Goal: Find specific page/section: Find specific page/section

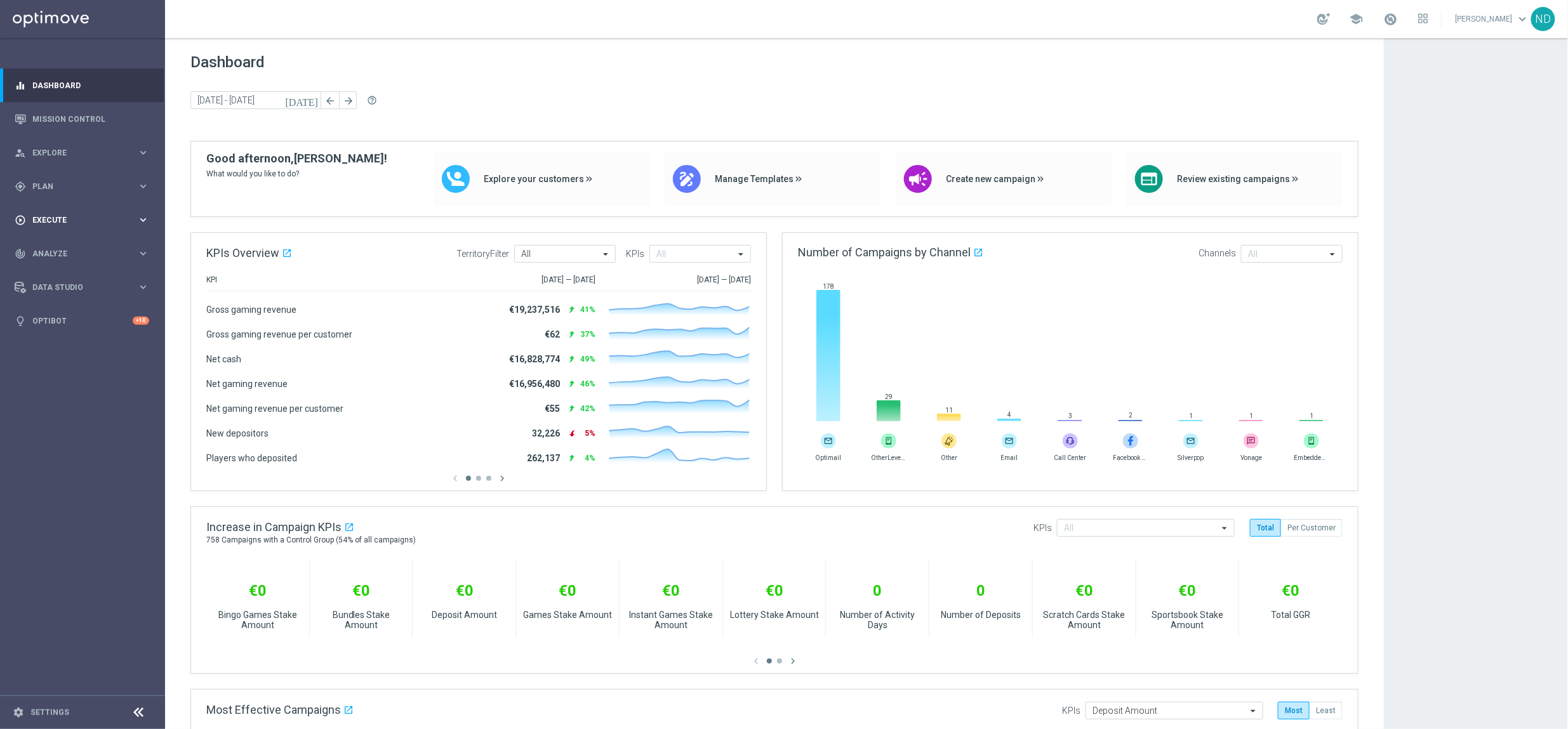
click at [112, 212] on div "play_circle_outline Execute keyboard_arrow_right" at bounding box center [82, 220] width 164 height 34
click at [88, 295] on div "track_changes Analyze" at bounding box center [76, 292] width 123 height 12
click at [73, 281] on link "Customer 360" at bounding box center [82, 280] width 99 height 10
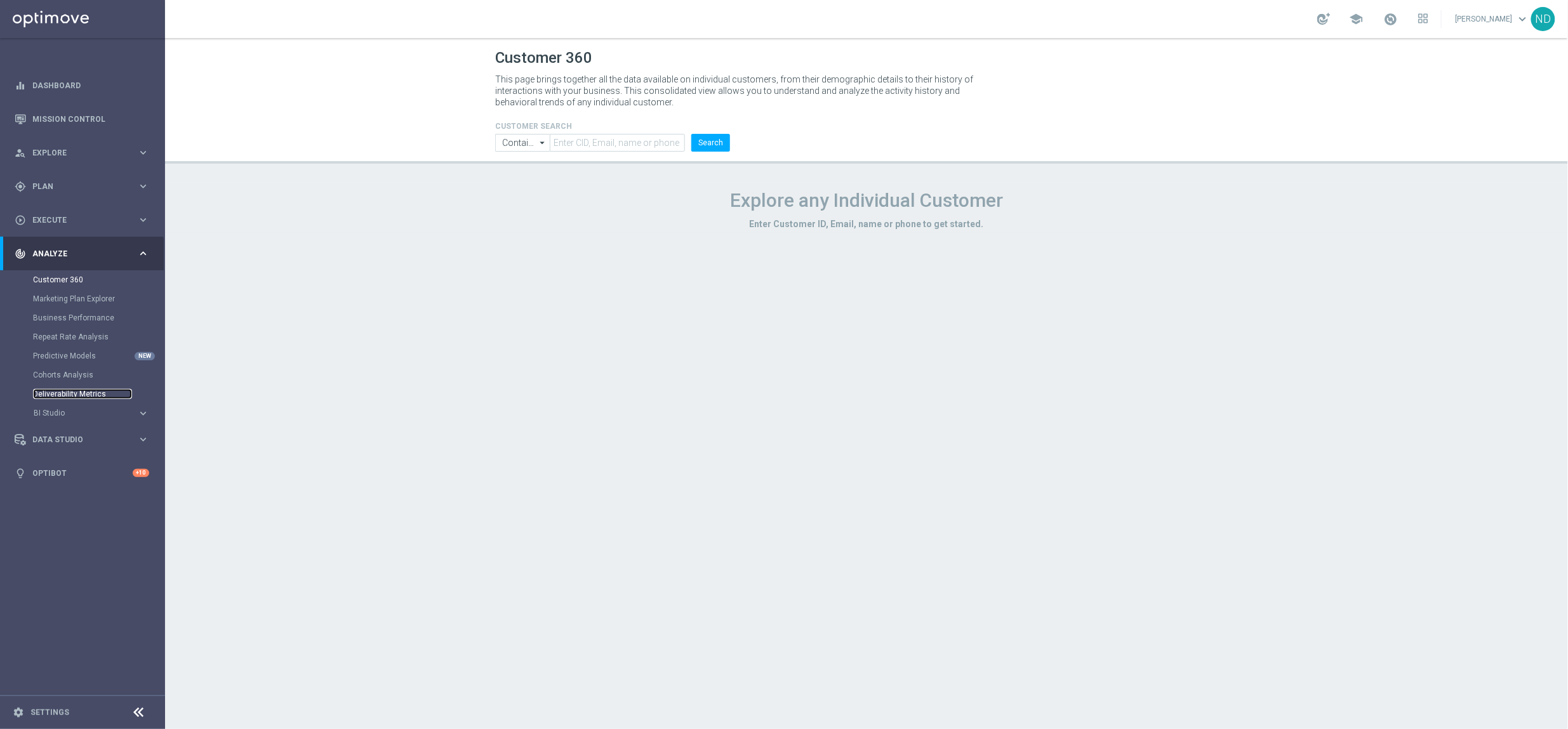
click at [80, 396] on link "Deliverability Metrics" at bounding box center [82, 394] width 99 height 10
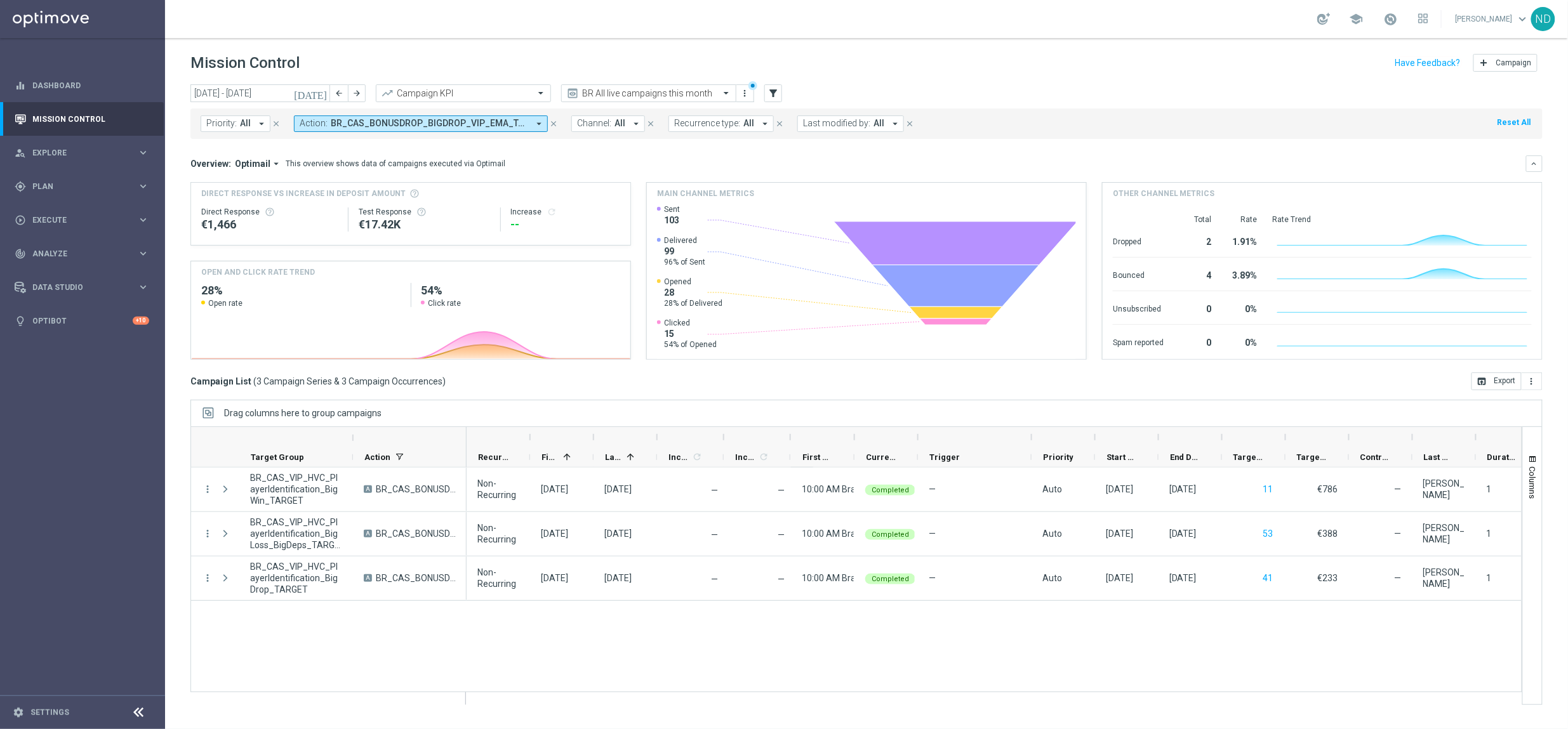
click at [533, 128] on icon "arrow_drop_down" at bounding box center [539, 124] width 12 height 12
click at [302, 184] on div "(All Search Results)" at bounding box center [393, 184] width 186 height 11
type input "BR_CAS__GG_STAKECACHORRO__NVIP_EMA_TAC_GM_AUG"
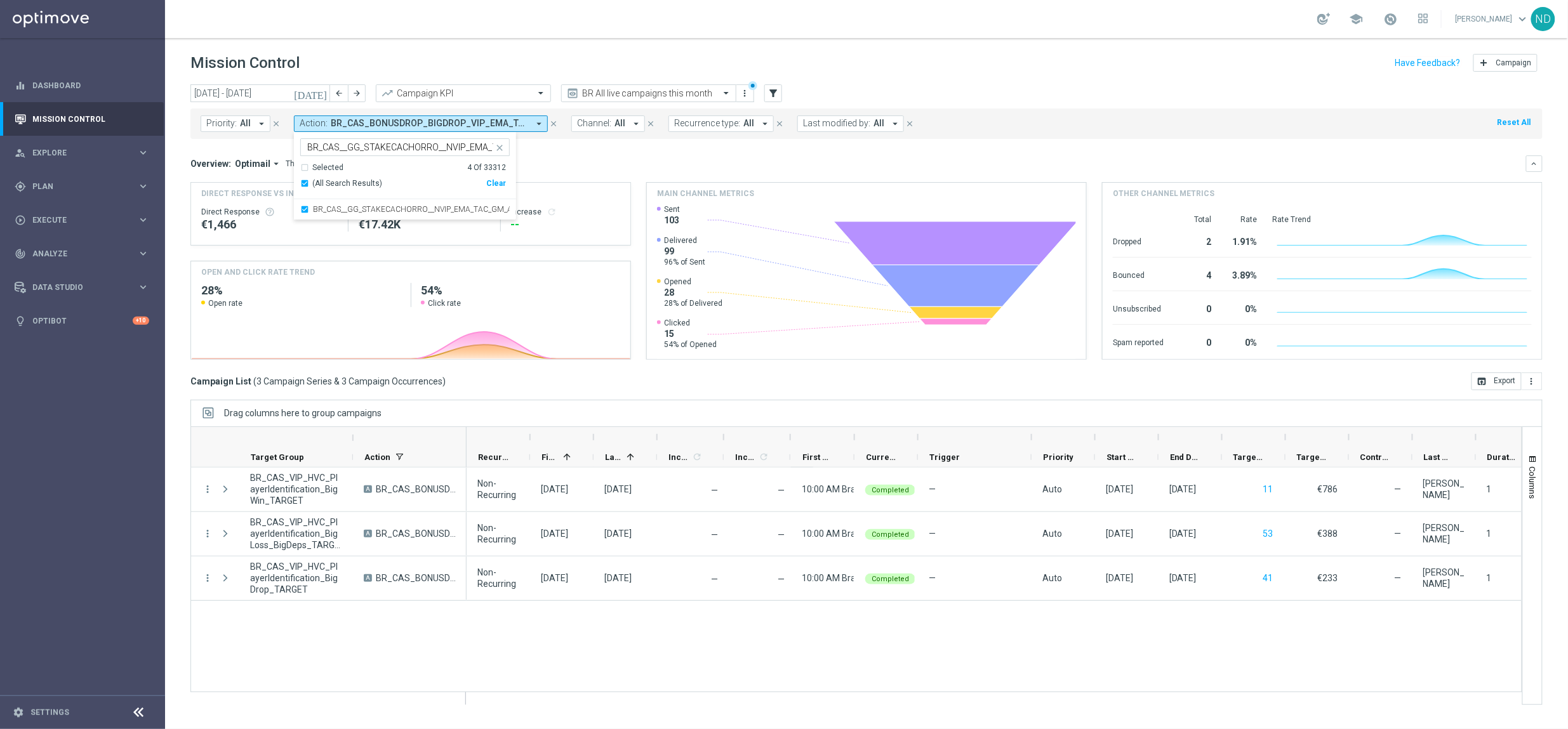
click at [579, 162] on div "Overview: Optimail arrow_drop_down This overview shows data of campaigns execut…" at bounding box center [858, 164] width 1336 height 12
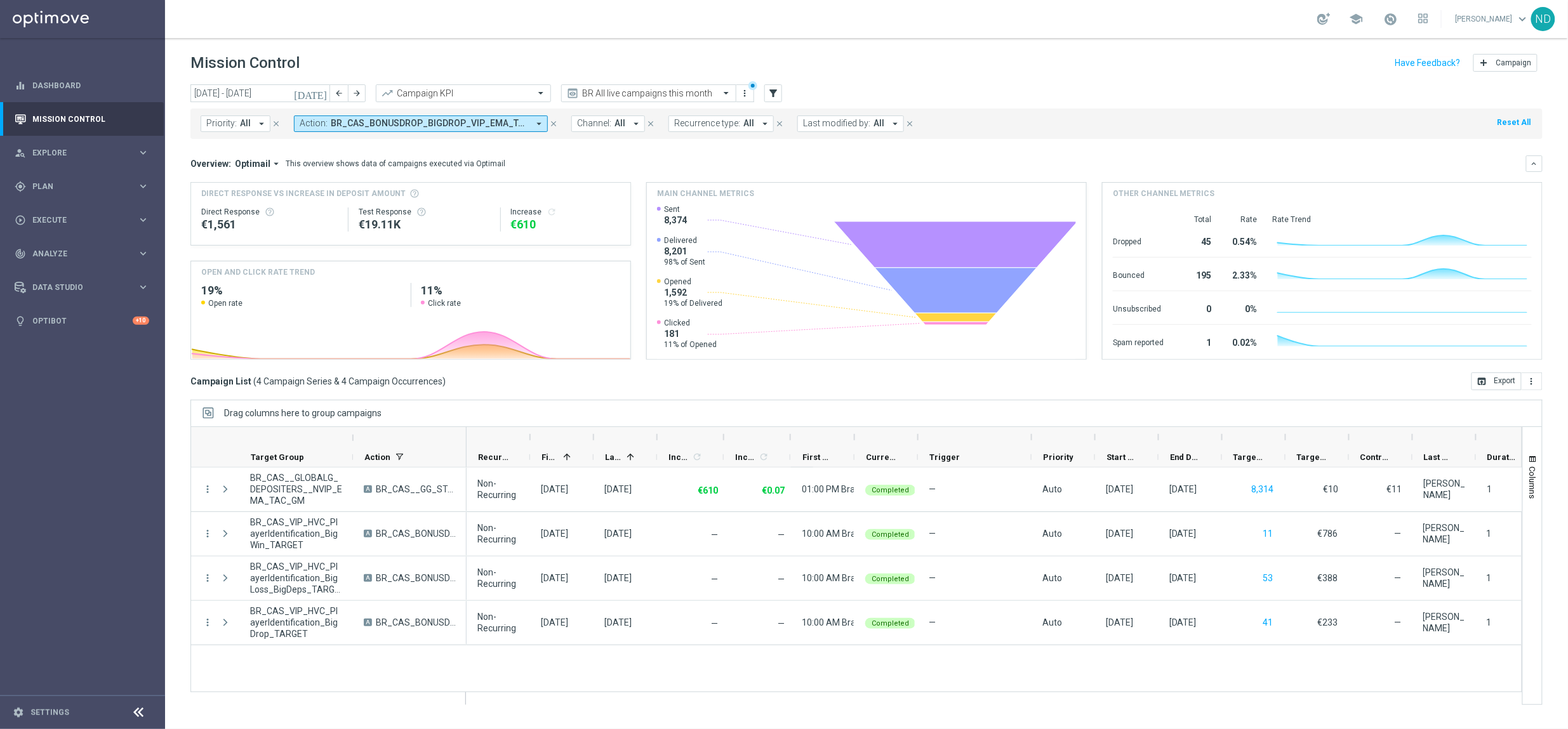
click at [539, 127] on icon "arrow_drop_down" at bounding box center [539, 124] width 12 height 12
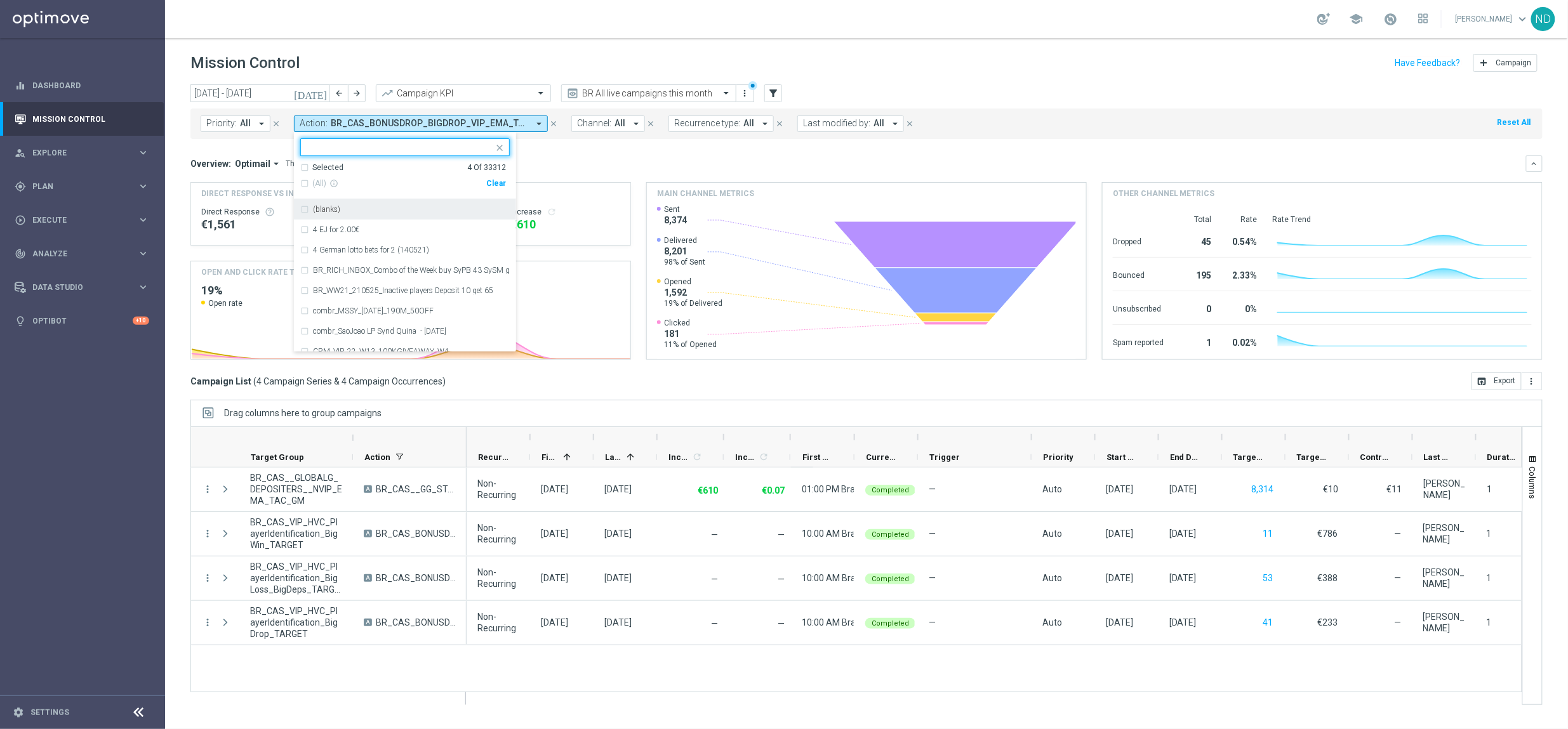
click at [0, 0] on div "Clear" at bounding box center [0, 0] width 0 height 0
click at [422, 147] on input "text" at bounding box center [400, 147] width 186 height 11
click at [346, 182] on span "(All Search Results)" at bounding box center [347, 184] width 70 height 11
type input "br_cas_gg"
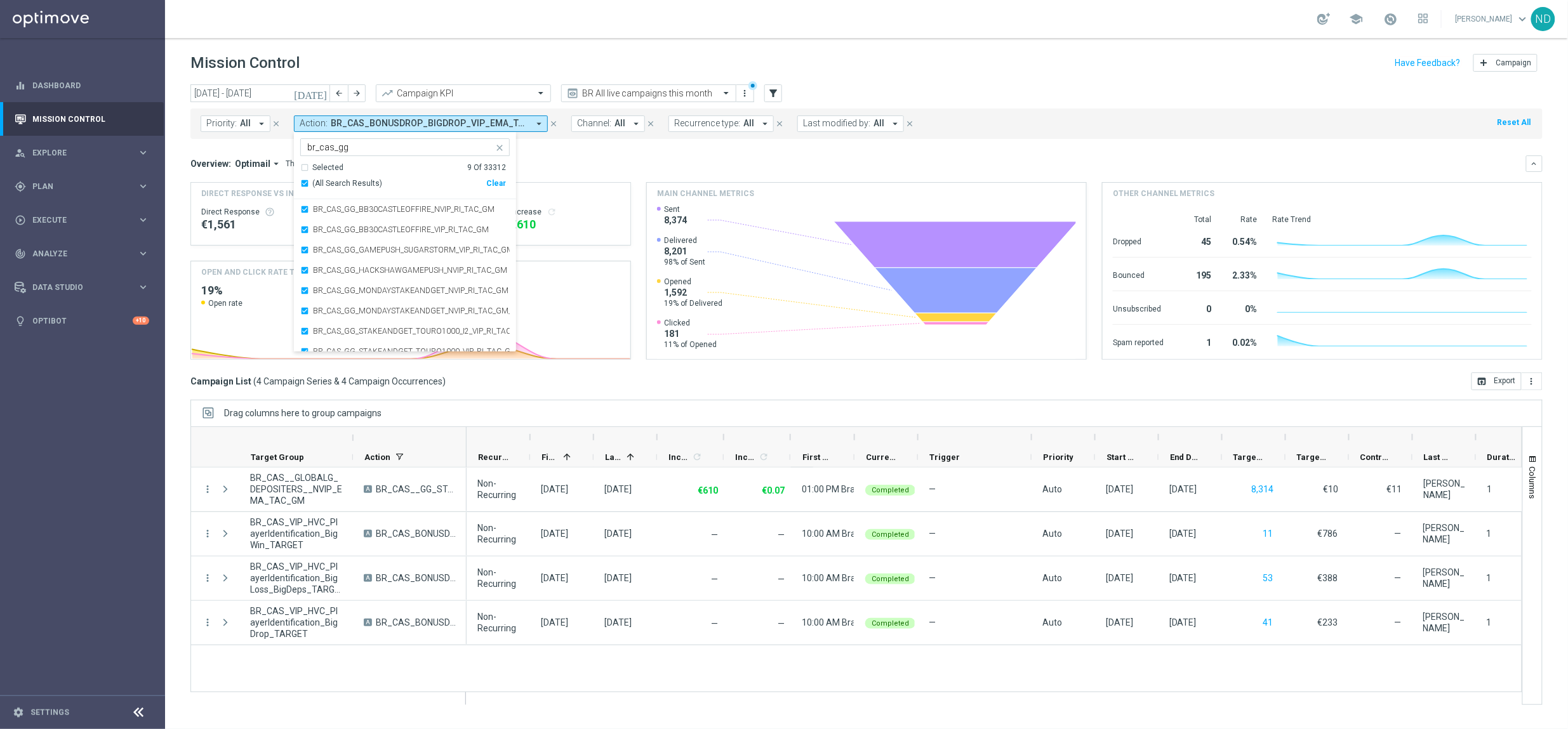
click at [183, 146] on div "[DATE] [DATE] - [DATE] arrow_back arrow_forward Campaign KPI trending_up BR All…" at bounding box center [866, 401] width 1402 height 634
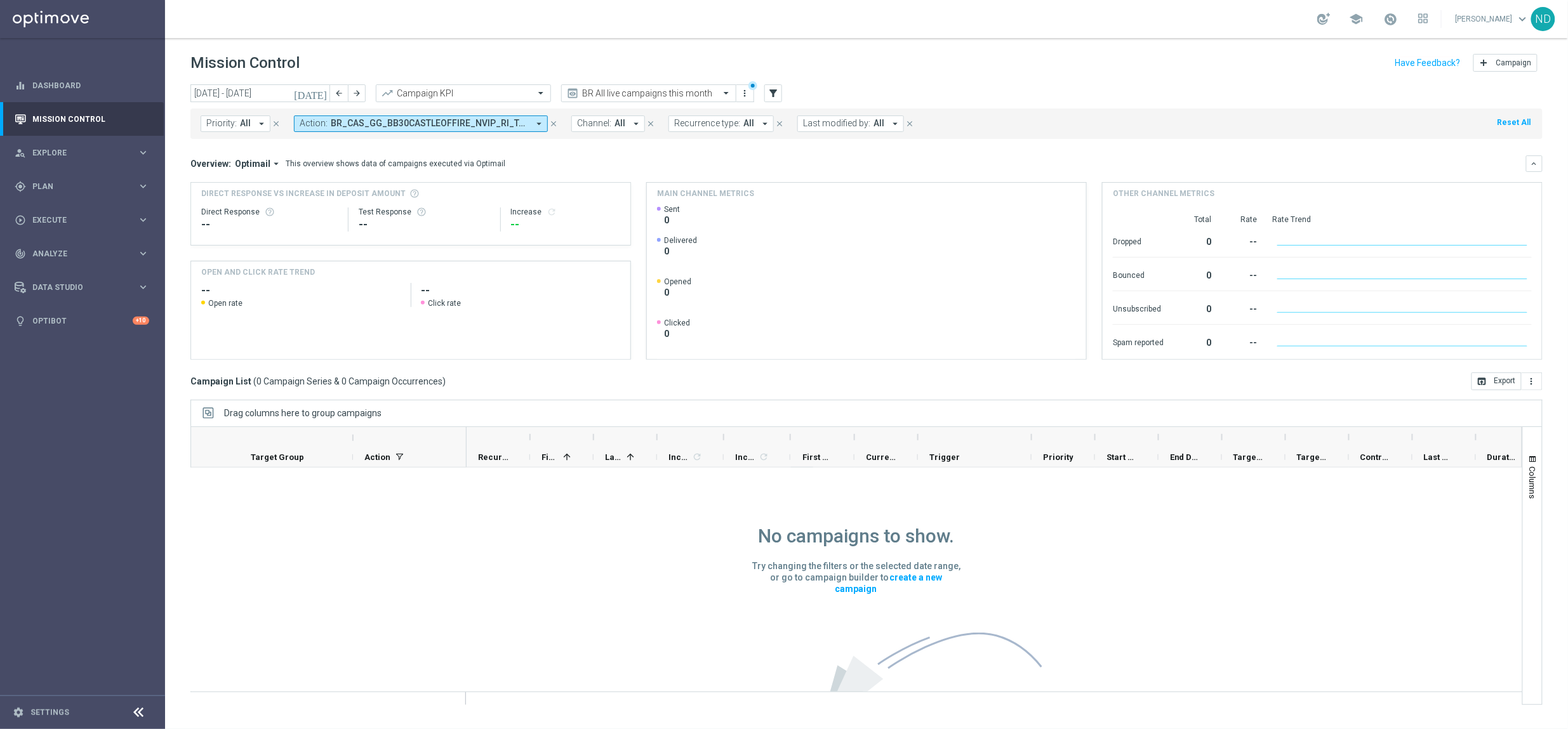
click at [322, 93] on icon "[DATE]" at bounding box center [311, 93] width 35 height 12
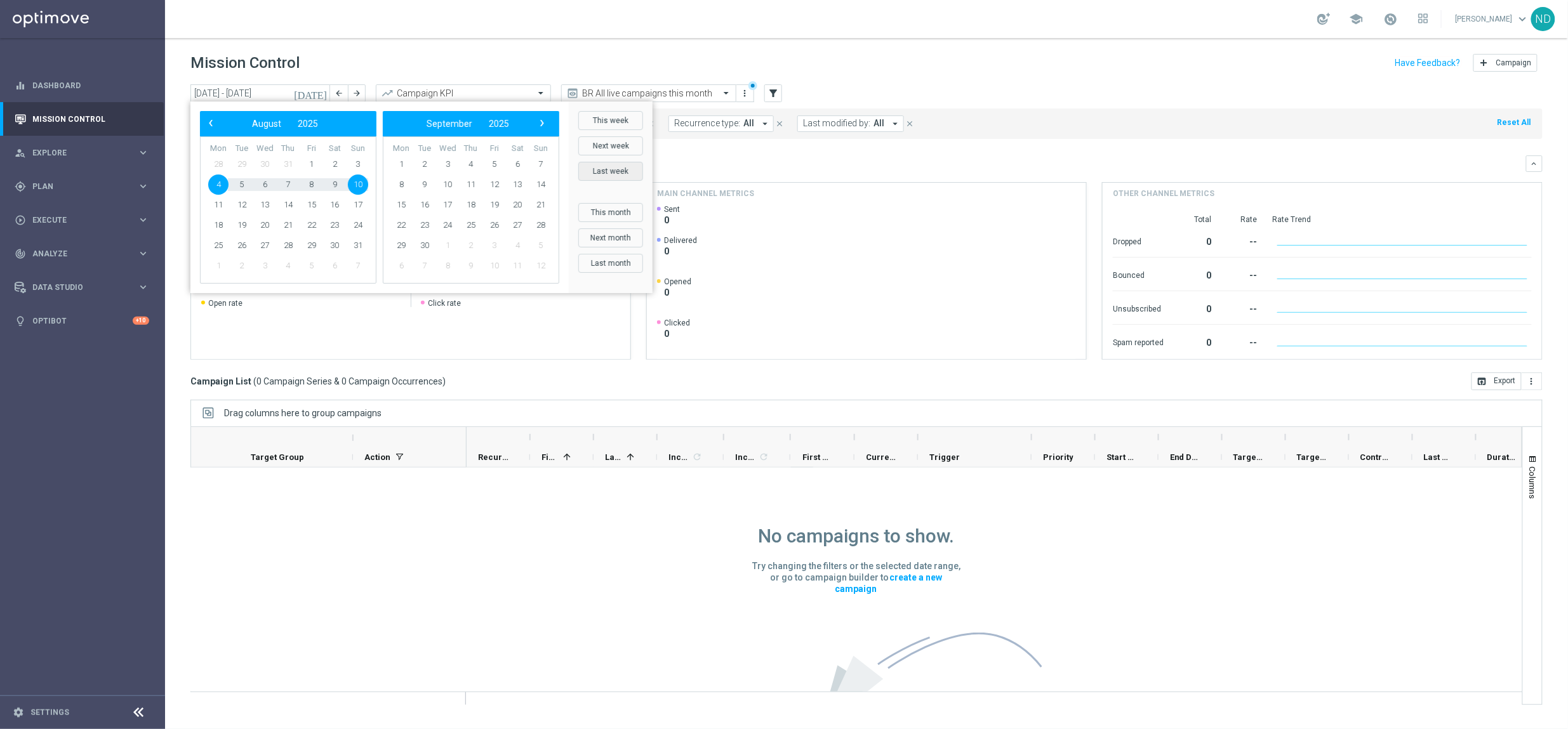
click at [597, 175] on button "Last week" at bounding box center [610, 171] width 65 height 19
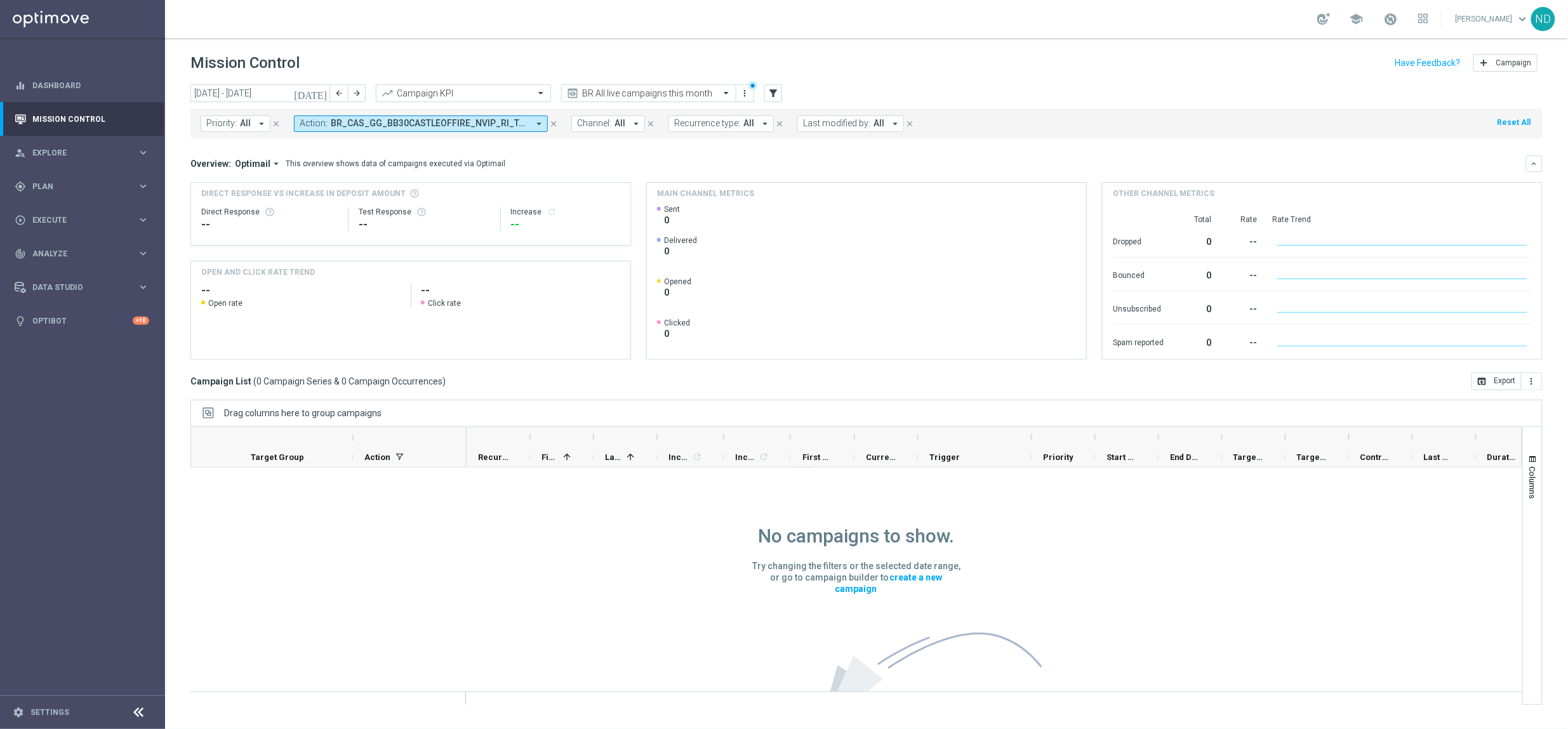
click at [543, 125] on icon "arrow_drop_down" at bounding box center [539, 124] width 12 height 12
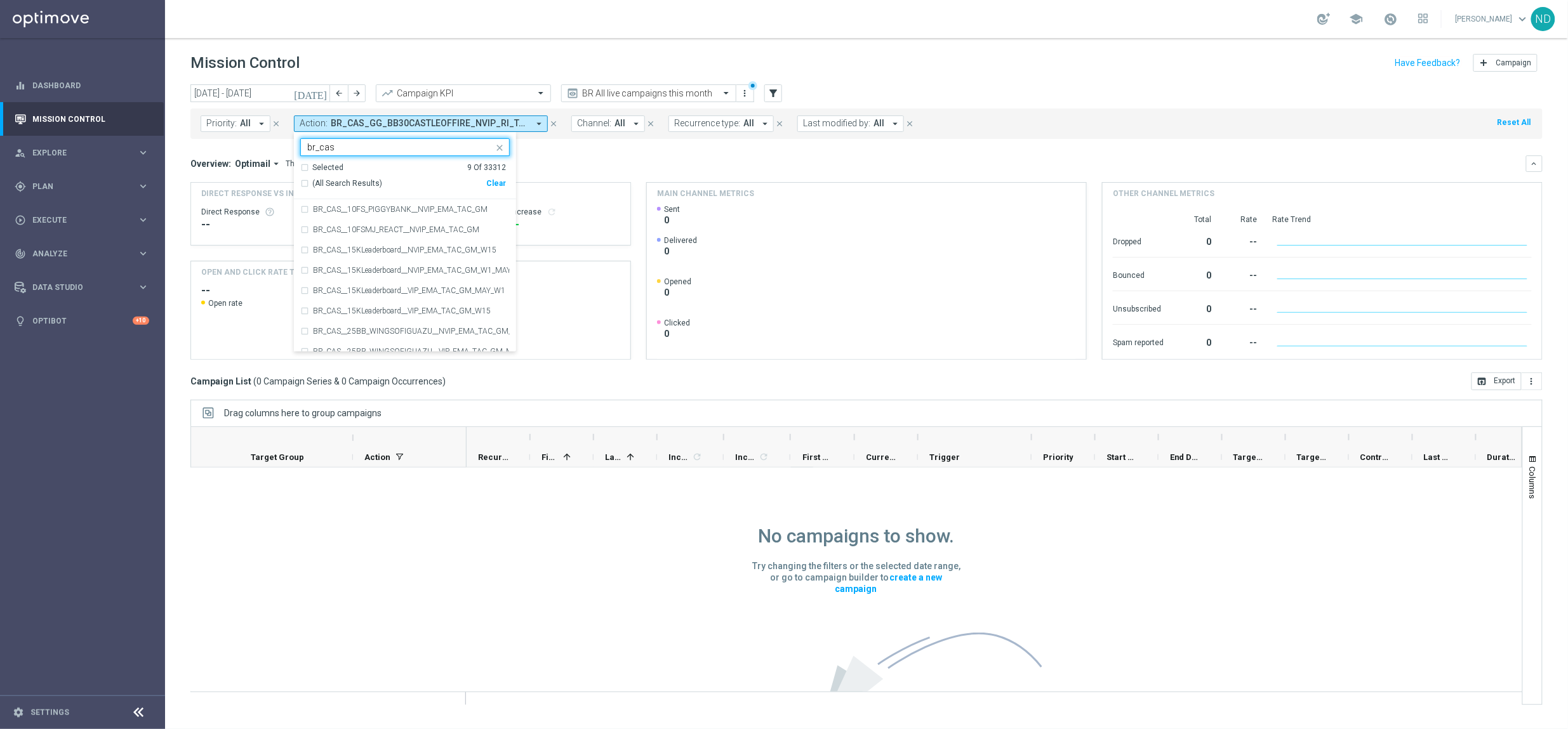
click at [306, 183] on div "(All Search Results)" at bounding box center [393, 184] width 186 height 11
type input "br_cas"
click at [175, 154] on div "[DATE] [DATE] - [DATE] arrow_back arrow_forward Campaign KPI trending_up BR All…" at bounding box center [866, 401] width 1402 height 634
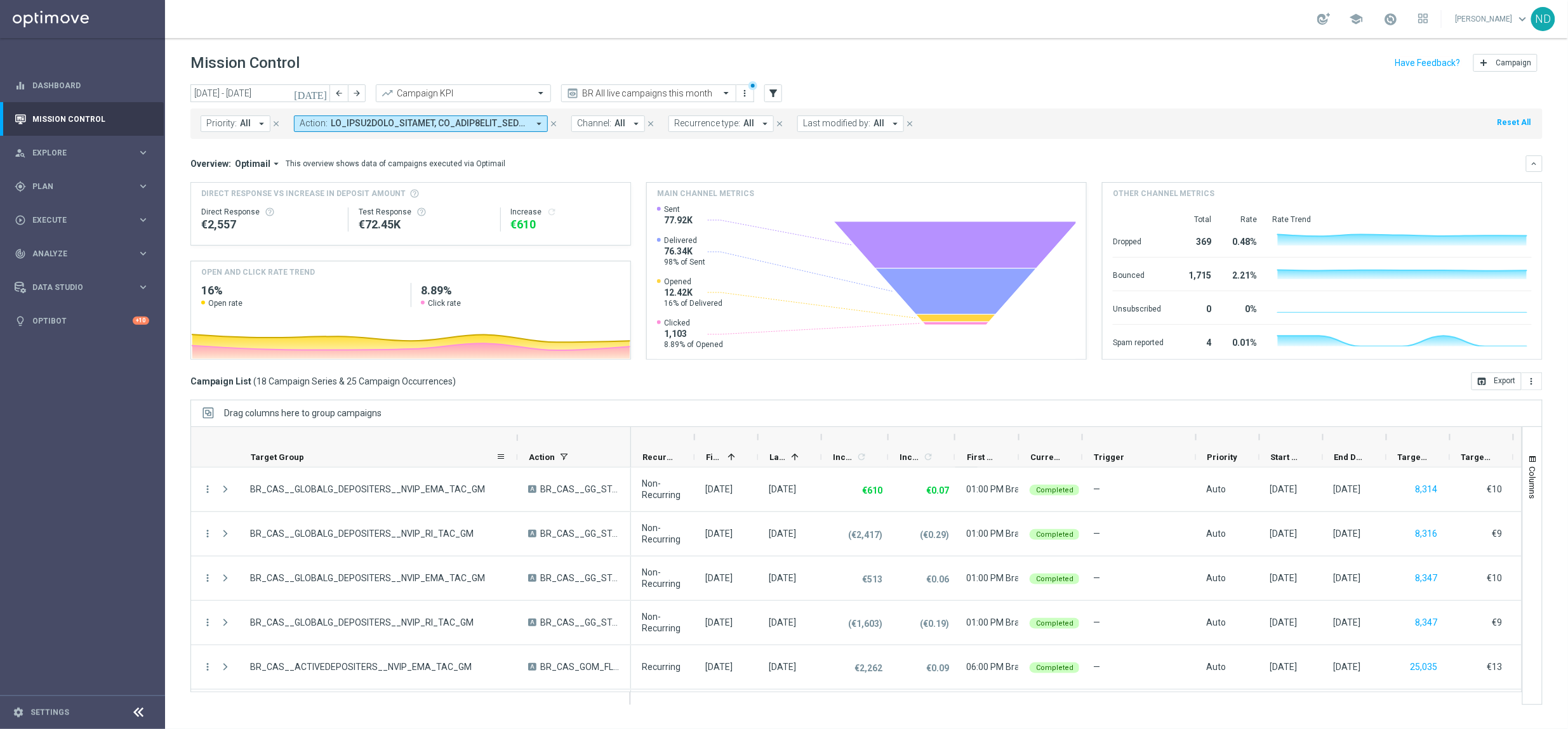
drag, startPoint x: 350, startPoint y: 439, endPoint x: 513, endPoint y: 450, distance: 163.4
click at [514, 450] on div "Target Group" at bounding box center [411, 447] width 440 height 40
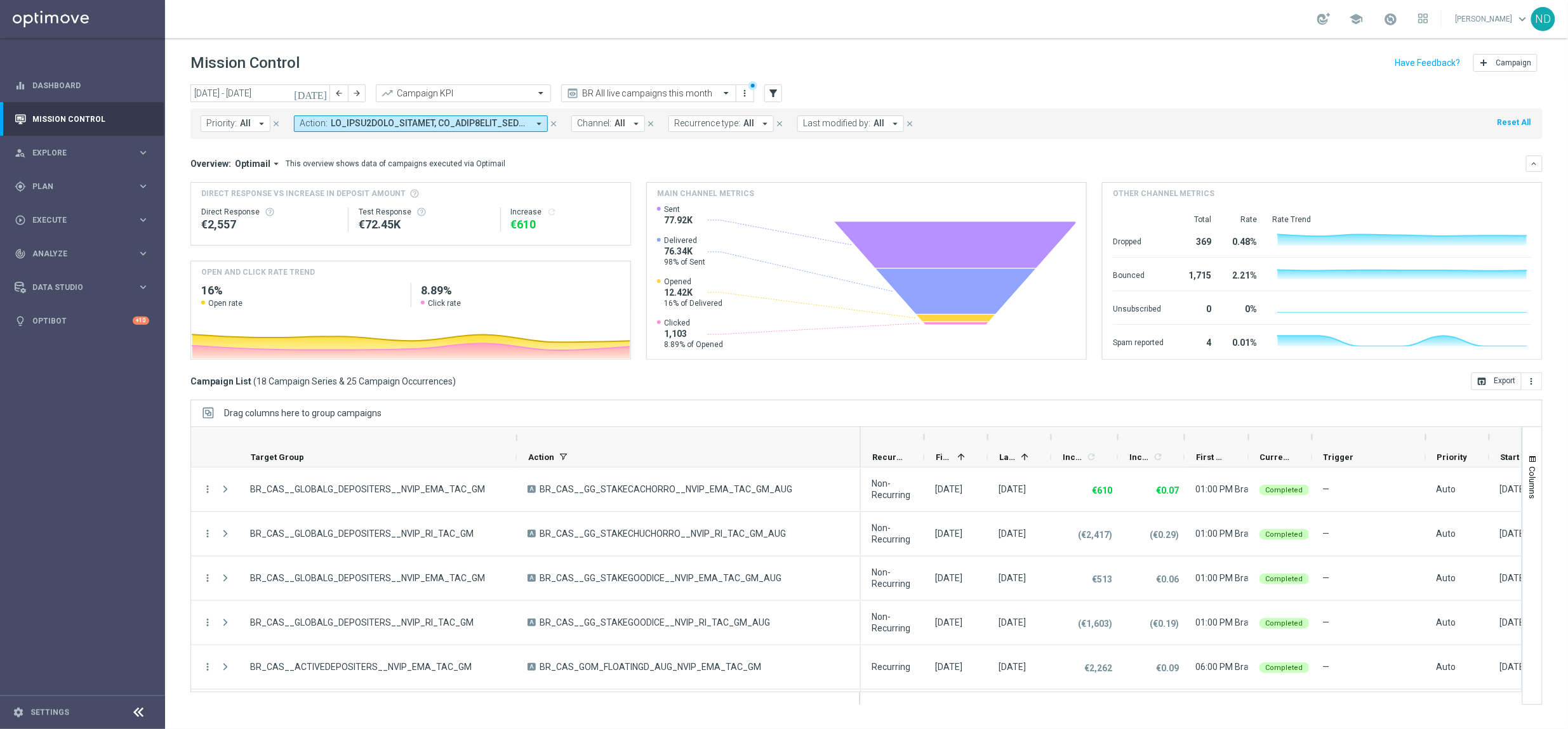
drag, startPoint x: 628, startPoint y: 440, endPoint x: 858, endPoint y: 433, distance: 230.1
click at [858, 433] on div at bounding box center [860, 438] width 5 height 20
